Goal: Task Accomplishment & Management: Complete application form

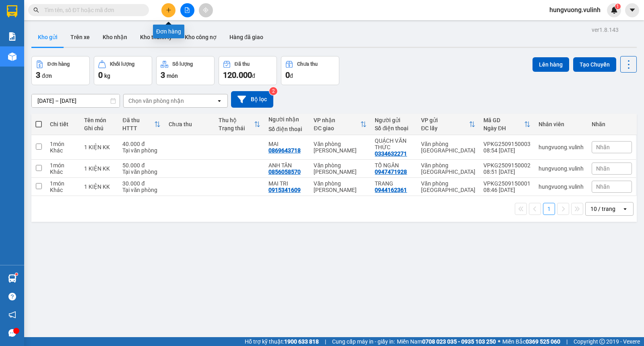
click at [170, 9] on icon "plus" at bounding box center [169, 10] width 6 height 6
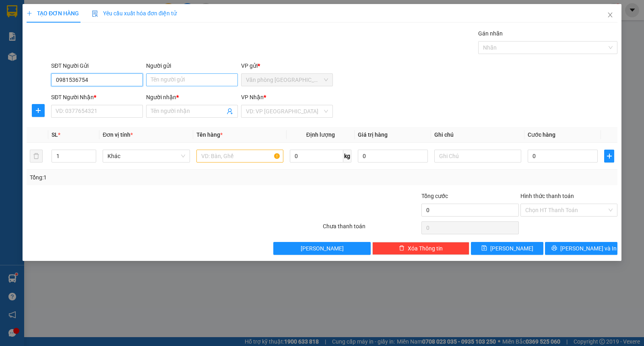
type input "0981536754"
click at [182, 83] on input "Người gửi" at bounding box center [192, 79] width 92 height 13
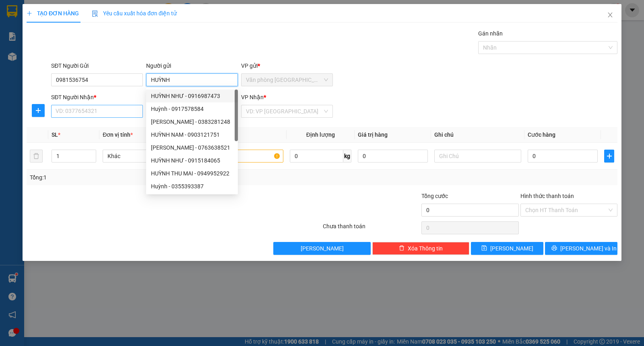
type input "HUỲNH"
click at [101, 110] on input "SĐT Người Nhận *" at bounding box center [97, 111] width 92 height 13
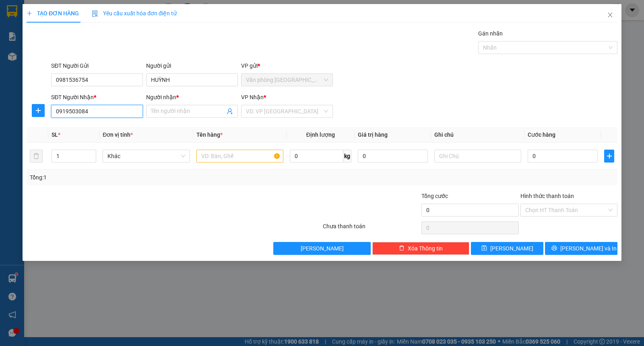
drag, startPoint x: 68, startPoint y: 111, endPoint x: 74, endPoint y: 112, distance: 6.1
click at [74, 112] on input "0919503084" at bounding box center [97, 111] width 92 height 13
type input "0919503084"
click at [168, 112] on input "Người nhận *" at bounding box center [188, 111] width 74 height 9
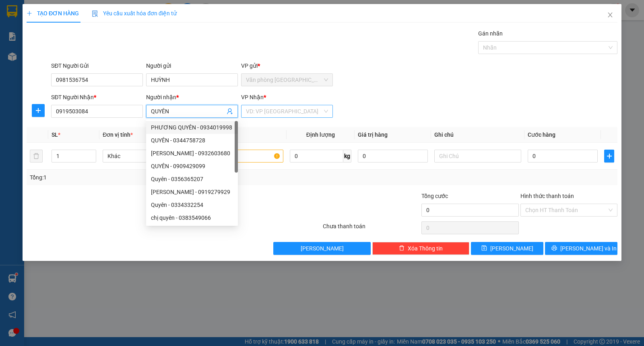
type input "QUYÊN"
click at [288, 112] on input "search" at bounding box center [284, 111] width 77 height 12
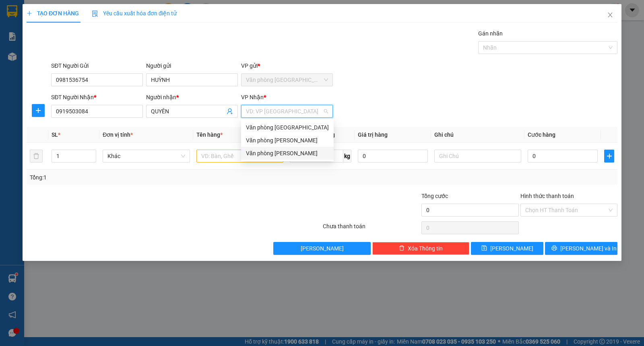
click at [279, 151] on div "Văn phòng [PERSON_NAME]" at bounding box center [287, 153] width 83 height 9
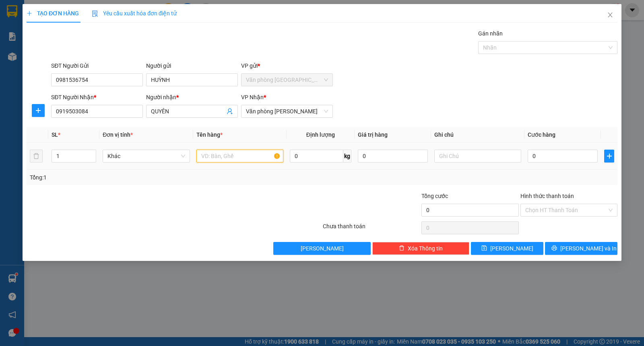
click at [206, 161] on input "text" at bounding box center [240, 155] width 87 height 13
type input "1 KIỆN KK"
click at [543, 159] on input "0" at bounding box center [563, 155] width 70 height 13
type input "4"
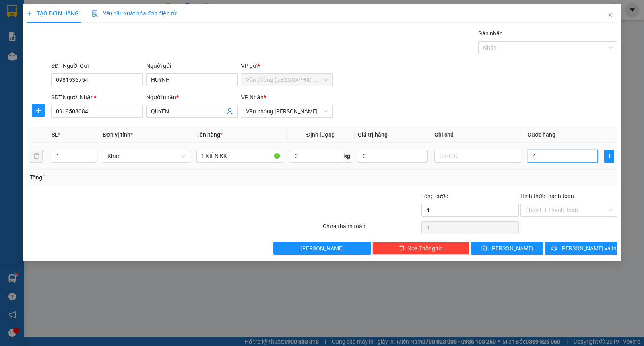
type input "4"
type input "40"
type input "400"
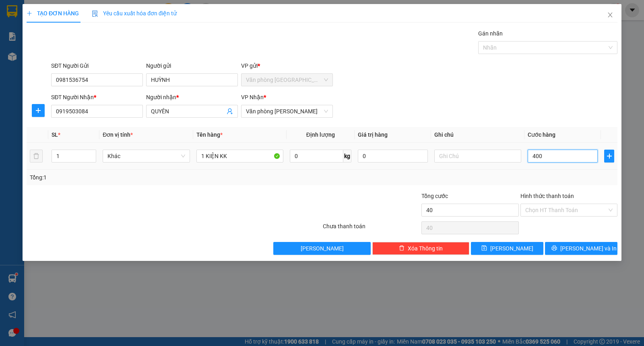
type input "400"
type input "4.000"
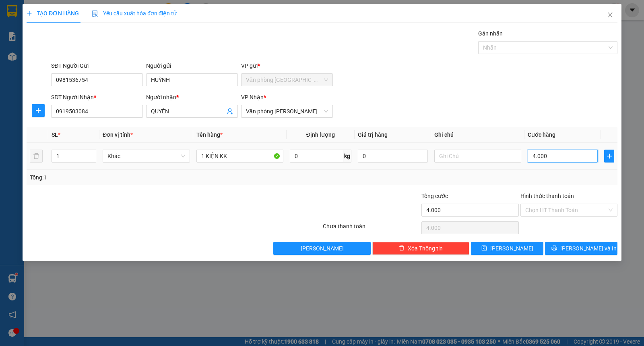
type input "40.000"
click at [577, 212] on input "Hình thức thanh toán" at bounding box center [567, 210] width 82 height 12
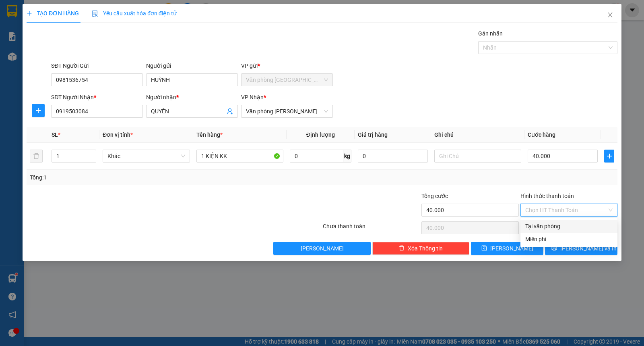
click at [538, 180] on div "Tổng: 1" at bounding box center [322, 177] width 585 height 9
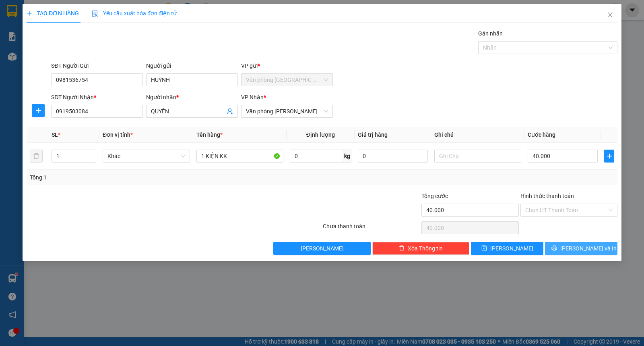
click at [561, 249] on button "[PERSON_NAME] và In" at bounding box center [581, 248] width 72 height 13
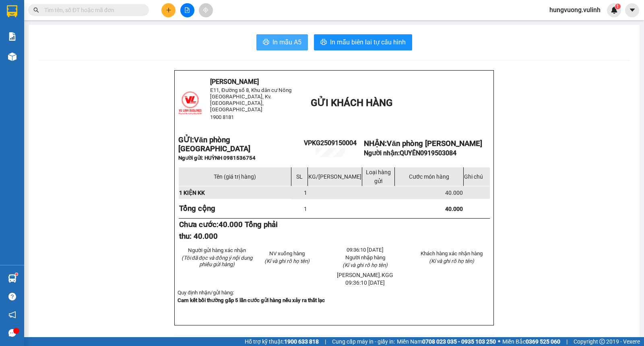
click at [274, 48] on button "In mẫu A5" at bounding box center [283, 42] width 52 height 16
drag, startPoint x: 461, startPoint y: 151, endPoint x: 417, endPoint y: 151, distance: 43.9
click at [424, 151] on p "Người nhận: QUYÊN 0919503084" at bounding box center [428, 153] width 128 height 8
copy span "0919503084"
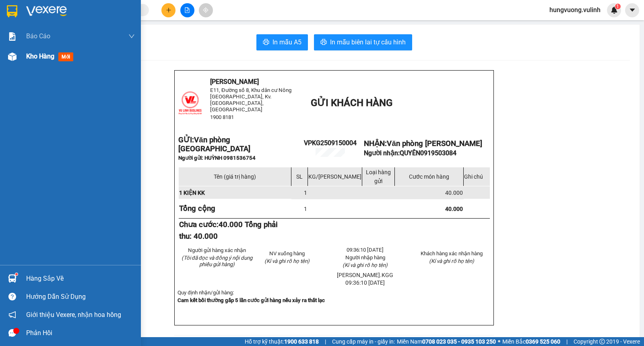
click at [22, 60] on div "Kho hàng mới" at bounding box center [70, 56] width 141 height 20
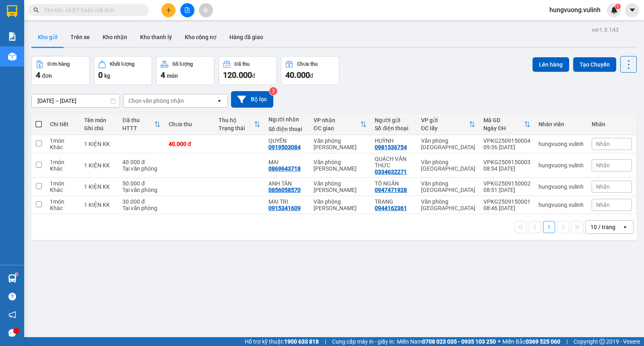
click at [38, 125] on span at bounding box center [38, 124] width 6 height 6
click at [39, 120] on input "checkbox" at bounding box center [39, 120] width 0 height 0
checkbox input "true"
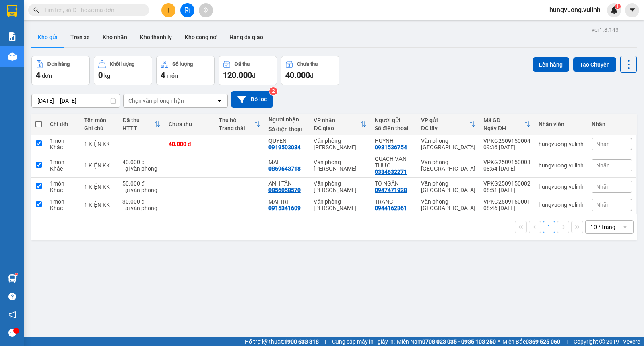
checkbox input "true"
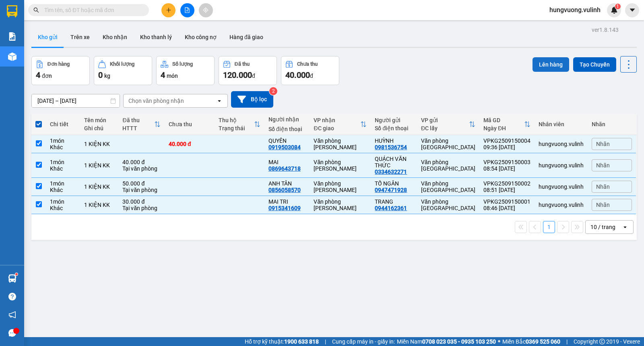
click at [544, 60] on button "Lên hàng" at bounding box center [551, 64] width 37 height 14
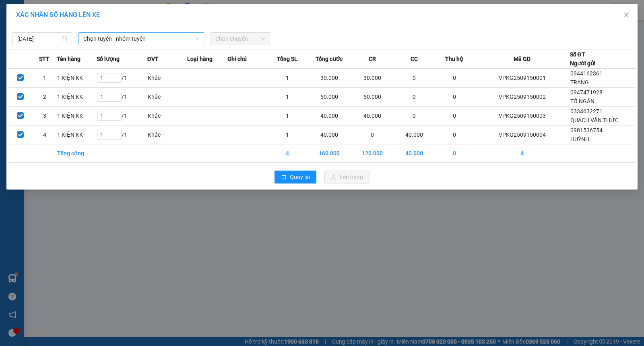
click at [112, 34] on span "Chọn tuyến - nhóm tuyến" at bounding box center [141, 39] width 116 height 12
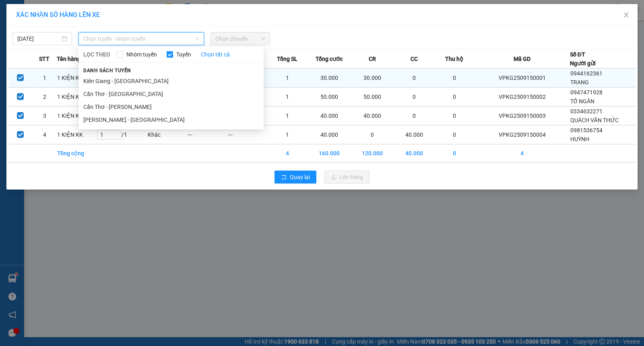
click at [119, 79] on li "Kiên Giang - [GEOGRAPHIC_DATA]" at bounding box center [171, 81] width 185 height 13
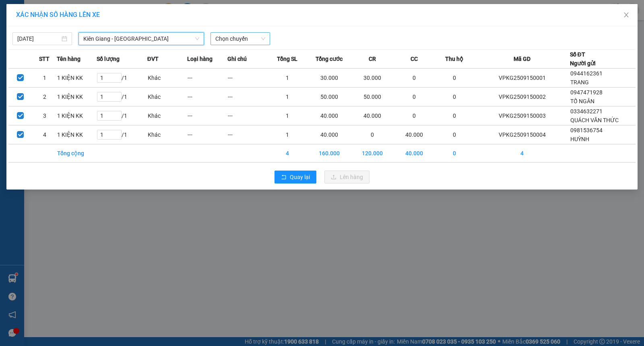
click at [246, 39] on span "Chọn chuyến" at bounding box center [240, 39] width 50 height 12
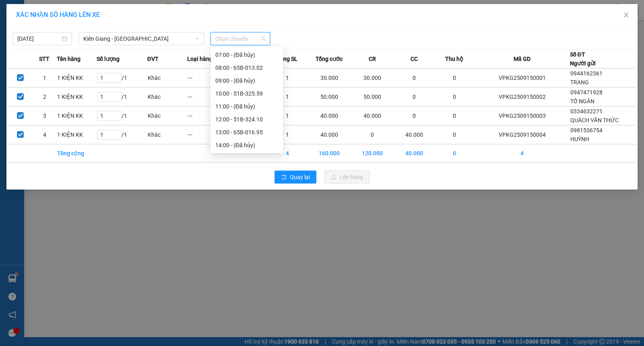
scroll to position [54, 0]
click at [248, 93] on div "10:00 - 51B-325.59" at bounding box center [246, 91] width 63 height 9
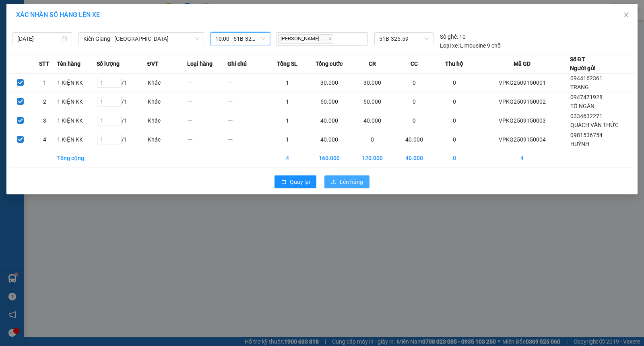
click at [342, 178] on span "Lên hàng" at bounding box center [351, 181] width 23 height 9
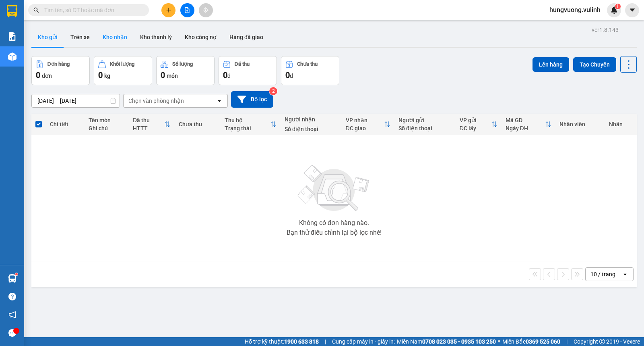
click at [113, 35] on button "Kho nhận" at bounding box center [114, 36] width 37 height 19
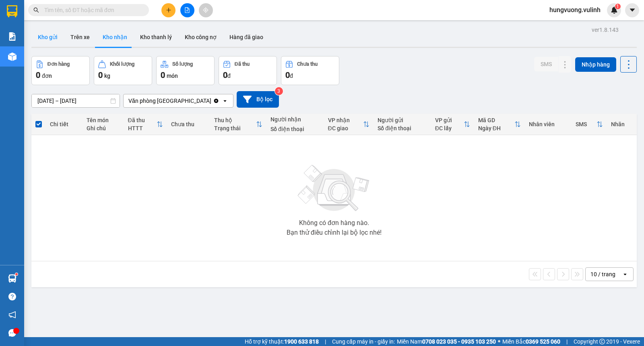
click at [47, 41] on button "Kho gửi" at bounding box center [47, 36] width 33 height 19
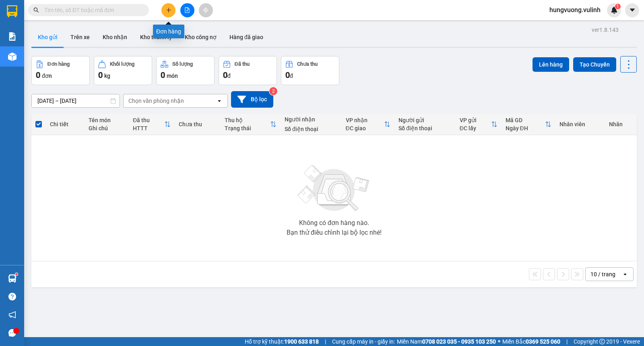
click at [164, 8] on button at bounding box center [168, 10] width 14 height 14
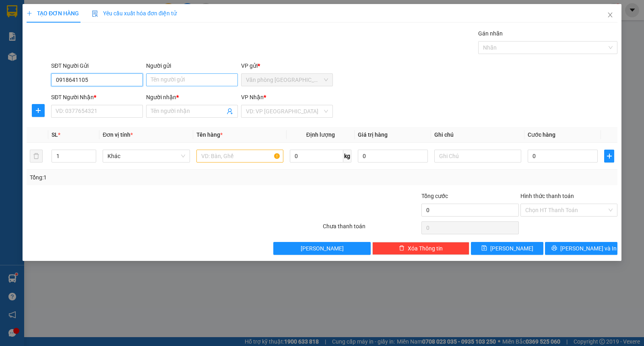
type input "0918641105"
click at [175, 77] on input "Người gửi" at bounding box center [192, 79] width 92 height 13
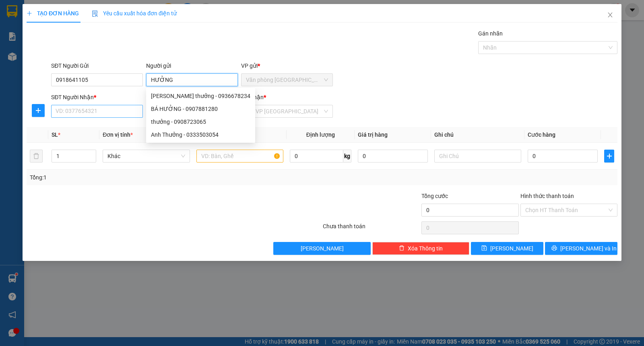
type input "HƯỞNG"
click at [99, 110] on input "SĐT Người Nhận *" at bounding box center [97, 111] width 92 height 13
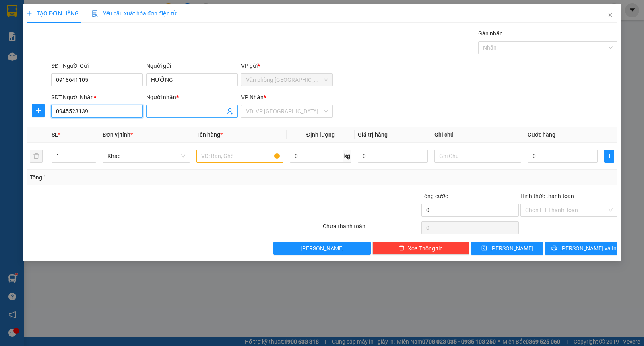
type input "0945523139"
click at [164, 115] on input "Người nhận *" at bounding box center [188, 111] width 74 height 9
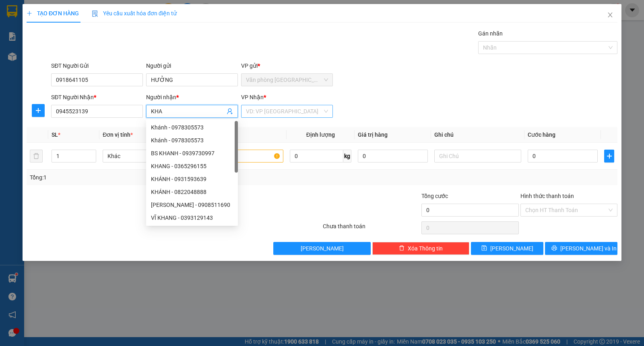
type input "KHA"
click at [288, 111] on input "search" at bounding box center [284, 111] width 77 height 12
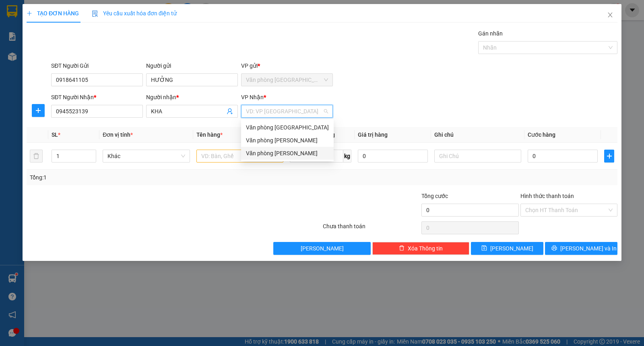
click at [284, 153] on div "Văn phòng [PERSON_NAME]" at bounding box center [287, 153] width 83 height 9
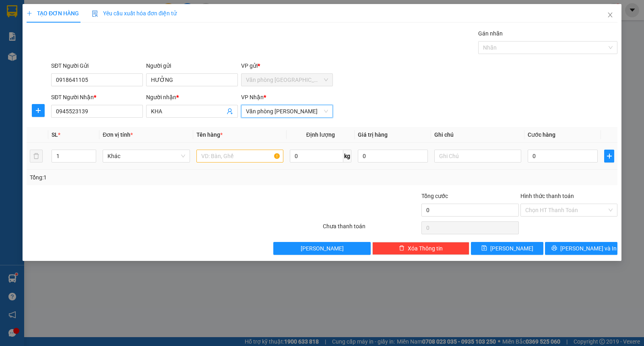
click at [197, 147] on td at bounding box center [239, 156] width 93 height 27
click at [210, 158] on input "text" at bounding box center [240, 155] width 87 height 13
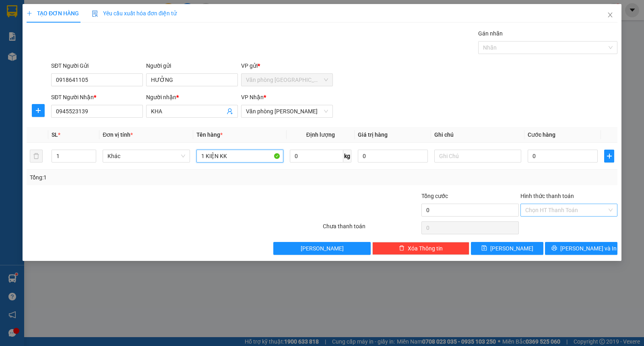
type input "1 KIỆN KK"
click at [563, 214] on input "Hình thức thanh toán" at bounding box center [567, 210] width 82 height 12
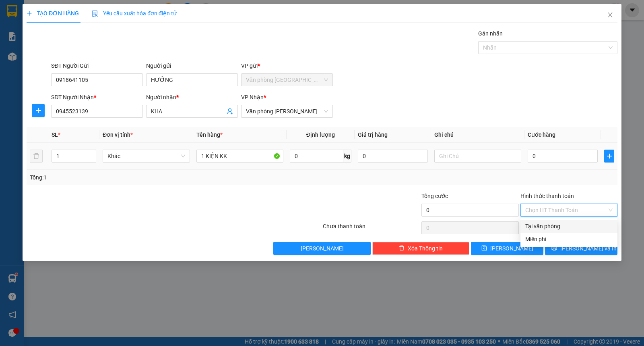
click at [557, 164] on td "0" at bounding box center [563, 156] width 77 height 27
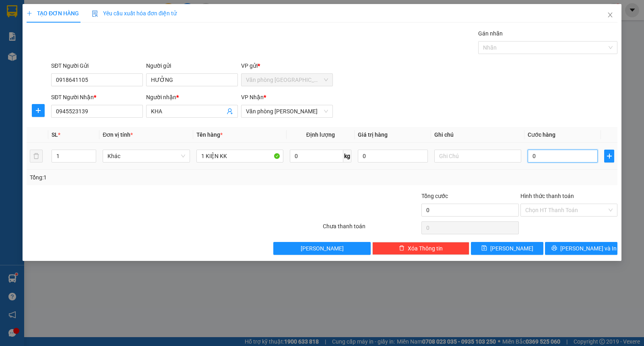
click at [555, 161] on input "0" at bounding box center [563, 155] width 70 height 13
type input "3"
type input "30"
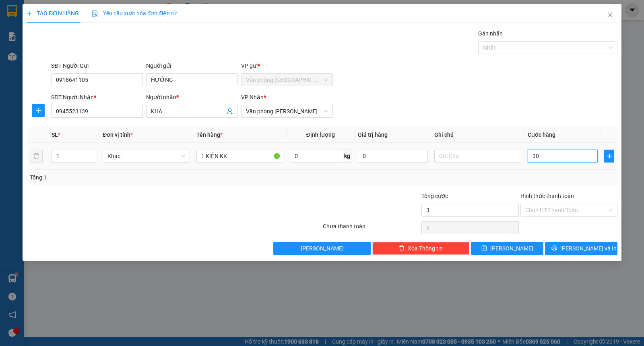
type input "30"
type input "300"
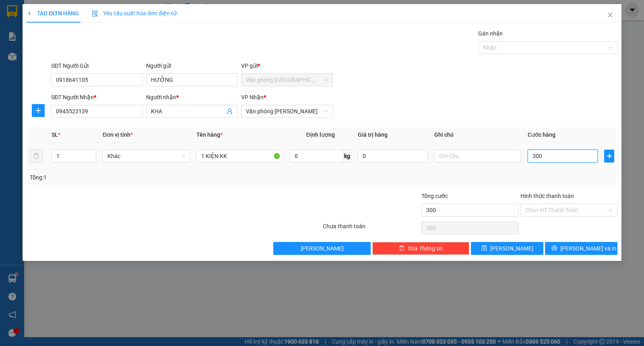
type input "3.000"
type input "30.000"
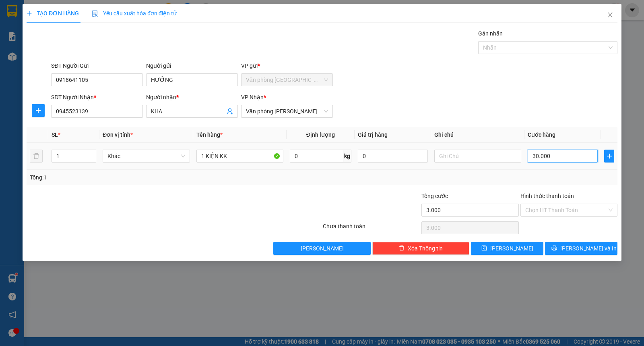
type input "30.000"
click at [553, 204] on input "Hình thức thanh toán" at bounding box center [567, 210] width 82 height 12
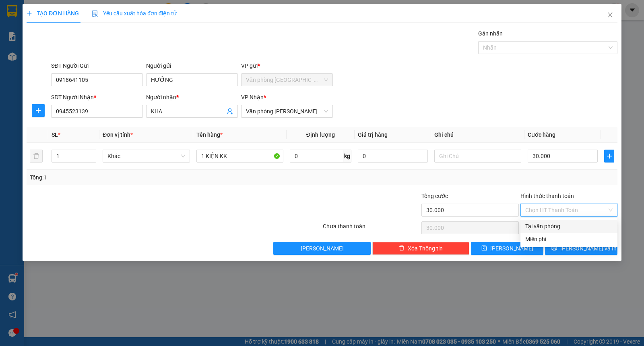
click at [547, 226] on div "Tại văn phòng" at bounding box center [569, 225] width 87 height 9
type input "0"
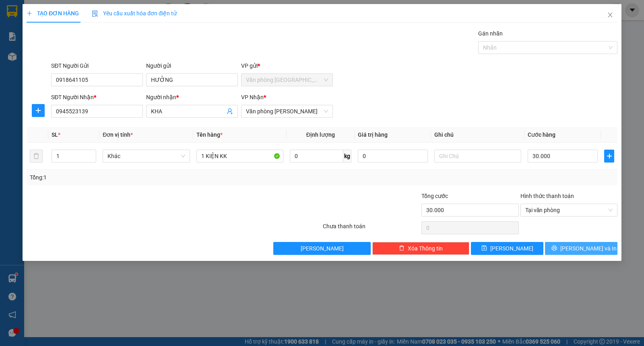
click at [595, 244] on span "[PERSON_NAME] và In" at bounding box center [589, 248] width 56 height 9
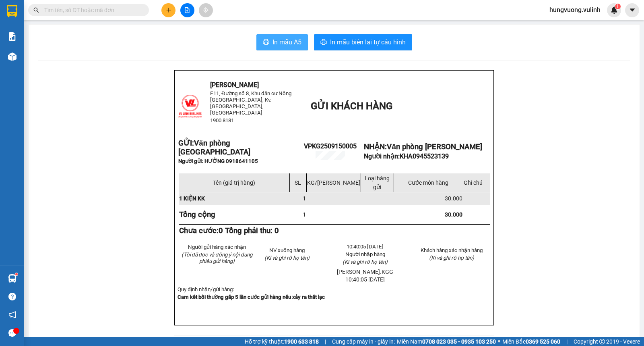
click at [288, 37] on span "In mẫu A5" at bounding box center [287, 42] width 29 height 10
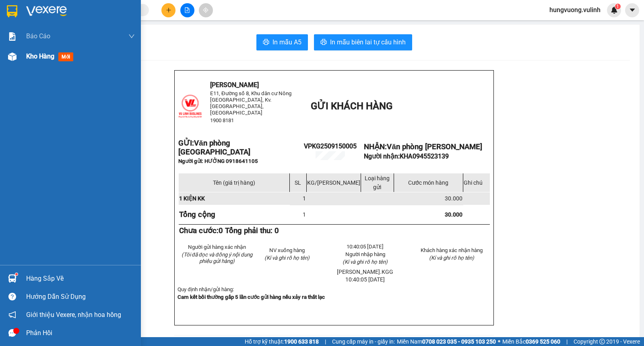
click at [29, 57] on span "Kho hàng" at bounding box center [40, 56] width 28 height 8
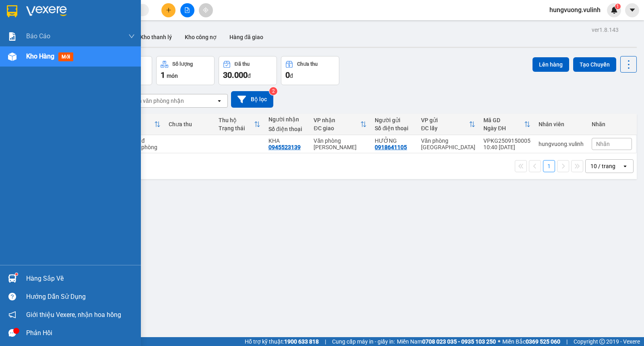
click at [19, 274] on div "Hàng sắp về" at bounding box center [70, 278] width 141 height 18
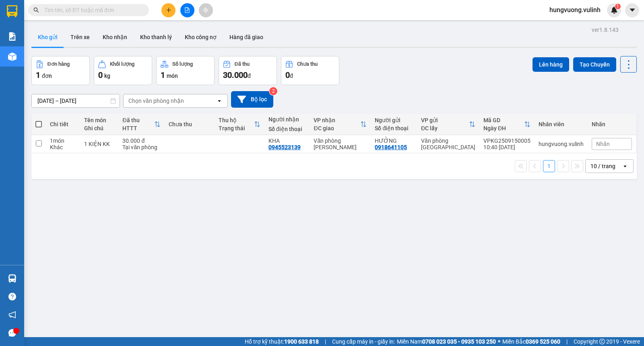
click at [262, 219] on section "Kết quả tìm kiếm ( 0 ) Bộ lọc No Data hungvuong.vulinh 1 Báo cáo BC hàng tồn (t…" at bounding box center [322, 173] width 644 height 346
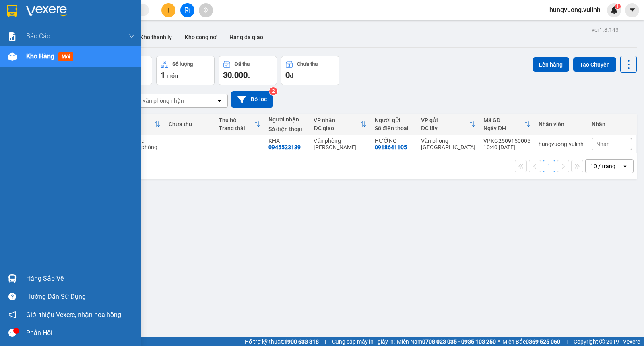
click at [40, 273] on div "Hàng sắp về" at bounding box center [80, 278] width 109 height 12
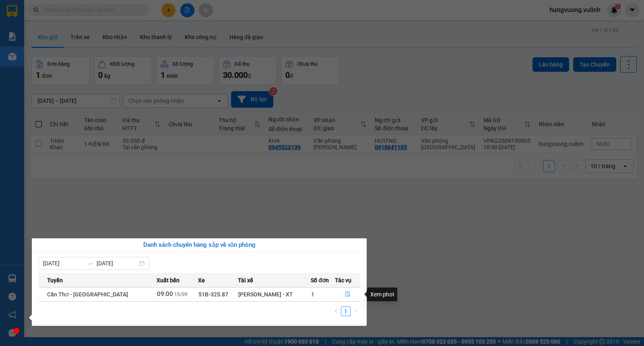
click at [348, 292] on icon "file-done" at bounding box center [348, 294] width 5 height 6
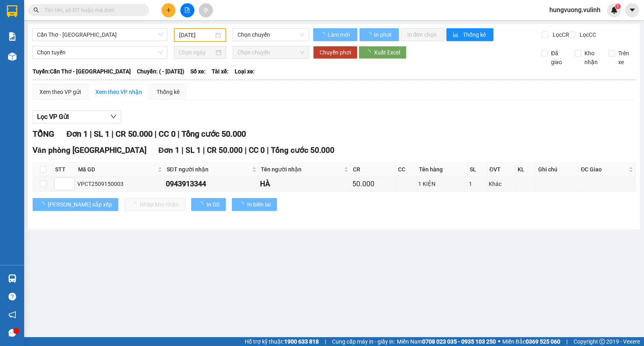
type input "[DATE]"
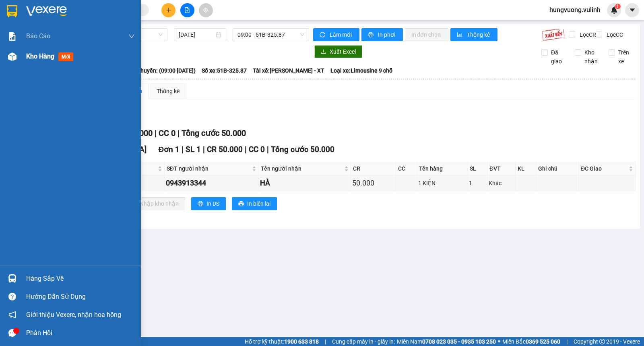
click at [39, 61] on div "Kho hàng mới" at bounding box center [80, 56] width 109 height 20
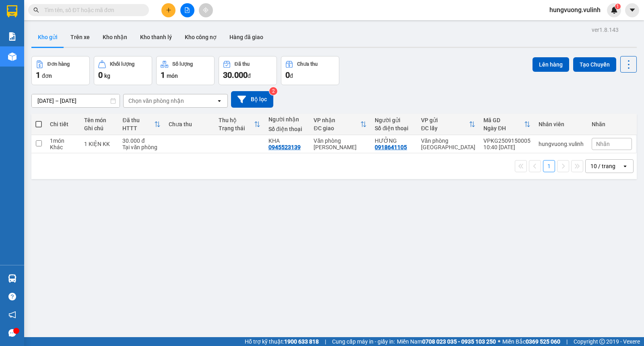
click at [39, 124] on span at bounding box center [38, 124] width 6 height 6
click at [39, 120] on input "checkbox" at bounding box center [39, 120] width 0 height 0
checkbox input "true"
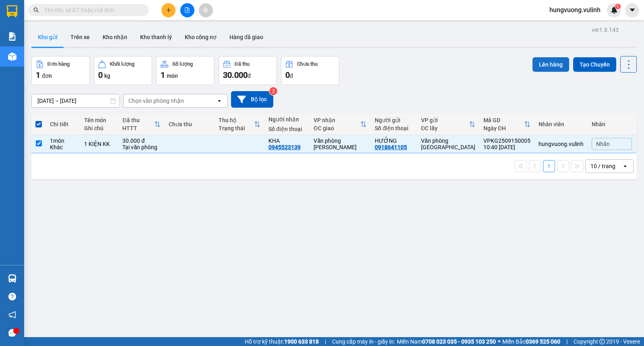
click at [533, 66] on button "Lên hàng" at bounding box center [551, 64] width 37 height 14
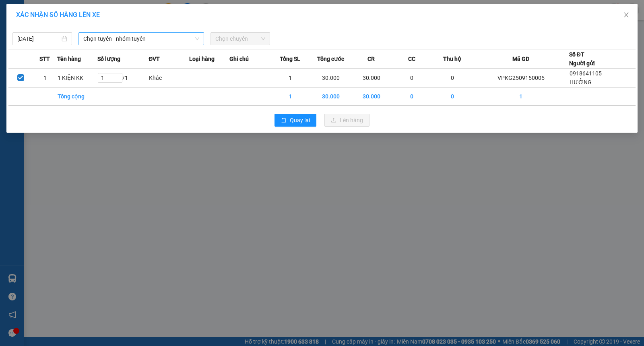
click at [113, 34] on span "Chọn tuyến - nhóm tuyến" at bounding box center [141, 39] width 116 height 12
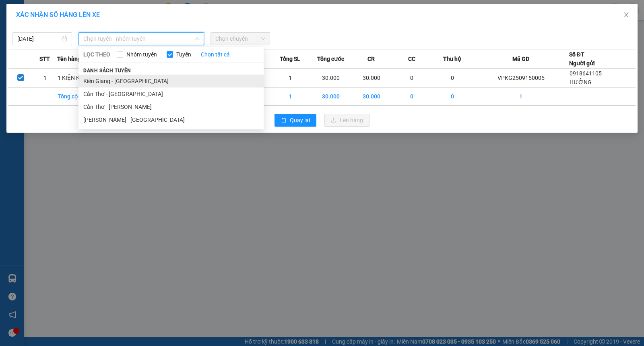
click at [129, 83] on li "Kiên Giang - [GEOGRAPHIC_DATA]" at bounding box center [171, 81] width 185 height 13
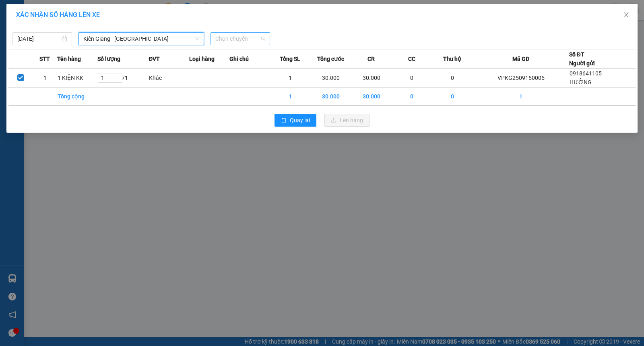
click at [255, 42] on span "Chọn chuyến" at bounding box center [240, 39] width 50 height 12
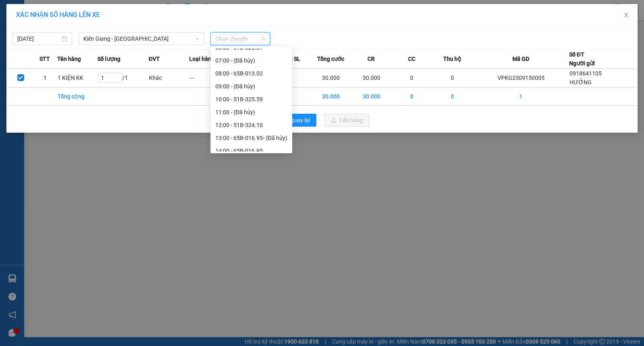
scroll to position [51, 0]
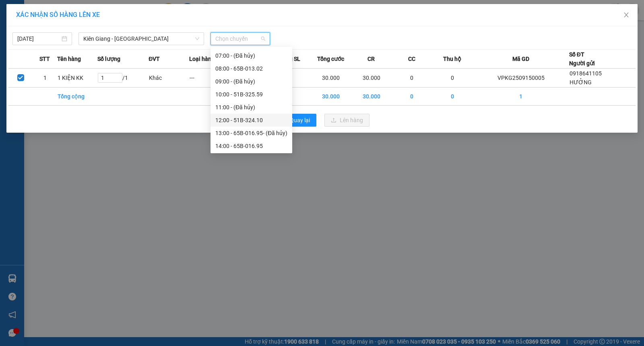
click at [250, 119] on div "12:00 - 51B-324.10" at bounding box center [251, 120] width 72 height 9
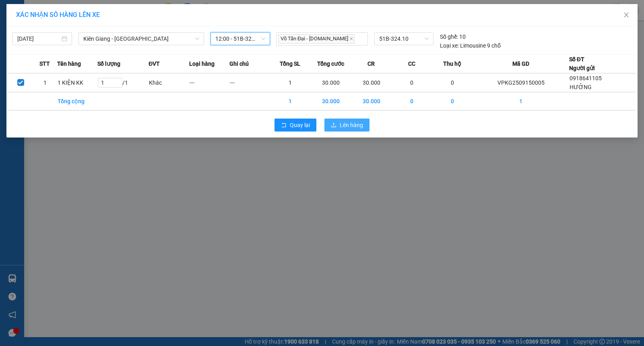
click at [352, 127] on span "Lên hàng" at bounding box center [351, 124] width 23 height 9
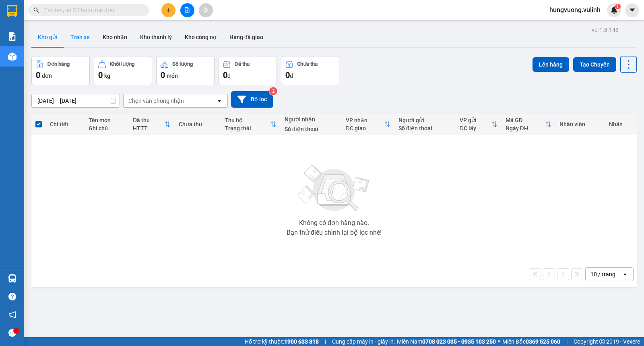
click at [82, 37] on button "Trên xe" at bounding box center [80, 36] width 32 height 19
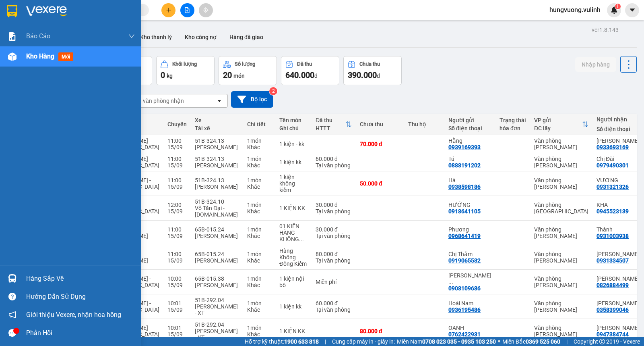
click at [33, 279] on div "Hàng sắp về" at bounding box center [80, 278] width 109 height 12
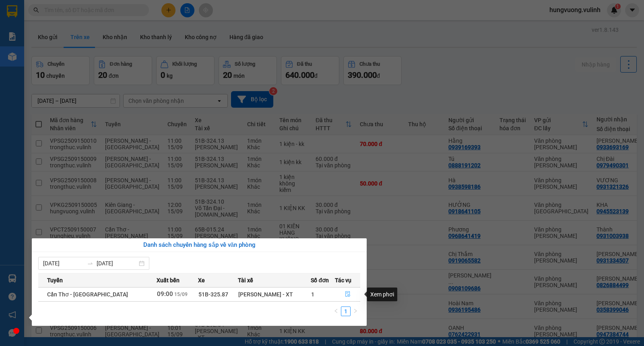
click at [347, 293] on icon "file-done" at bounding box center [348, 294] width 6 height 6
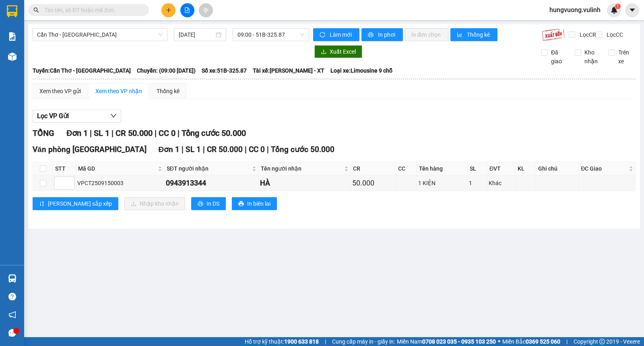
click at [46, 174] on th at bounding box center [43, 168] width 20 height 13
click at [42, 172] on input "checkbox" at bounding box center [43, 168] width 6 height 6
checkbox input "true"
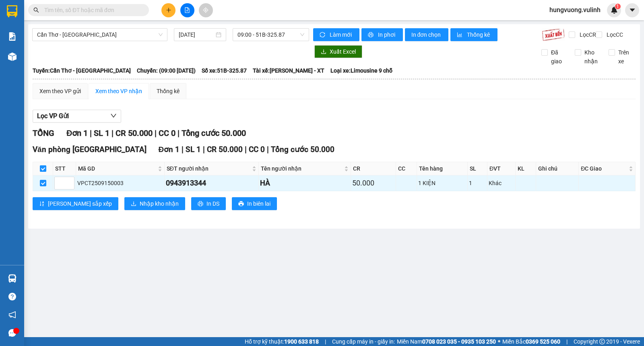
checkbox input "true"
click at [140, 207] on span "Nhập kho nhận" at bounding box center [159, 203] width 39 height 9
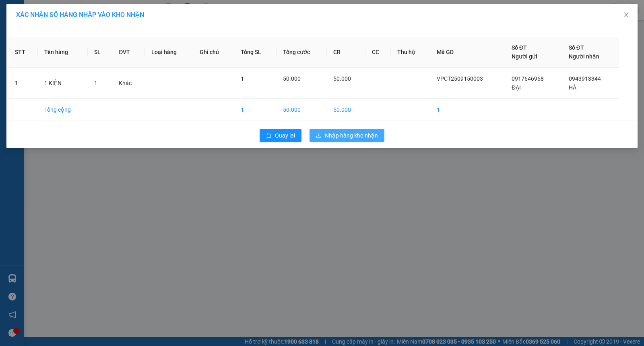
click at [333, 135] on span "Nhập hàng kho nhận" at bounding box center [351, 135] width 53 height 9
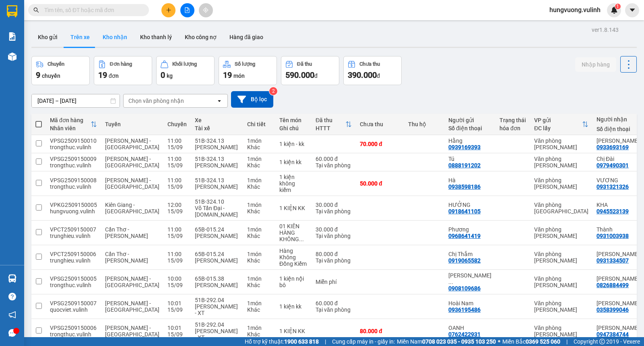
click at [117, 38] on button "Kho nhận" at bounding box center [114, 36] width 37 height 19
